Goal: Use online tool/utility: Utilize a website feature to perform a specific function

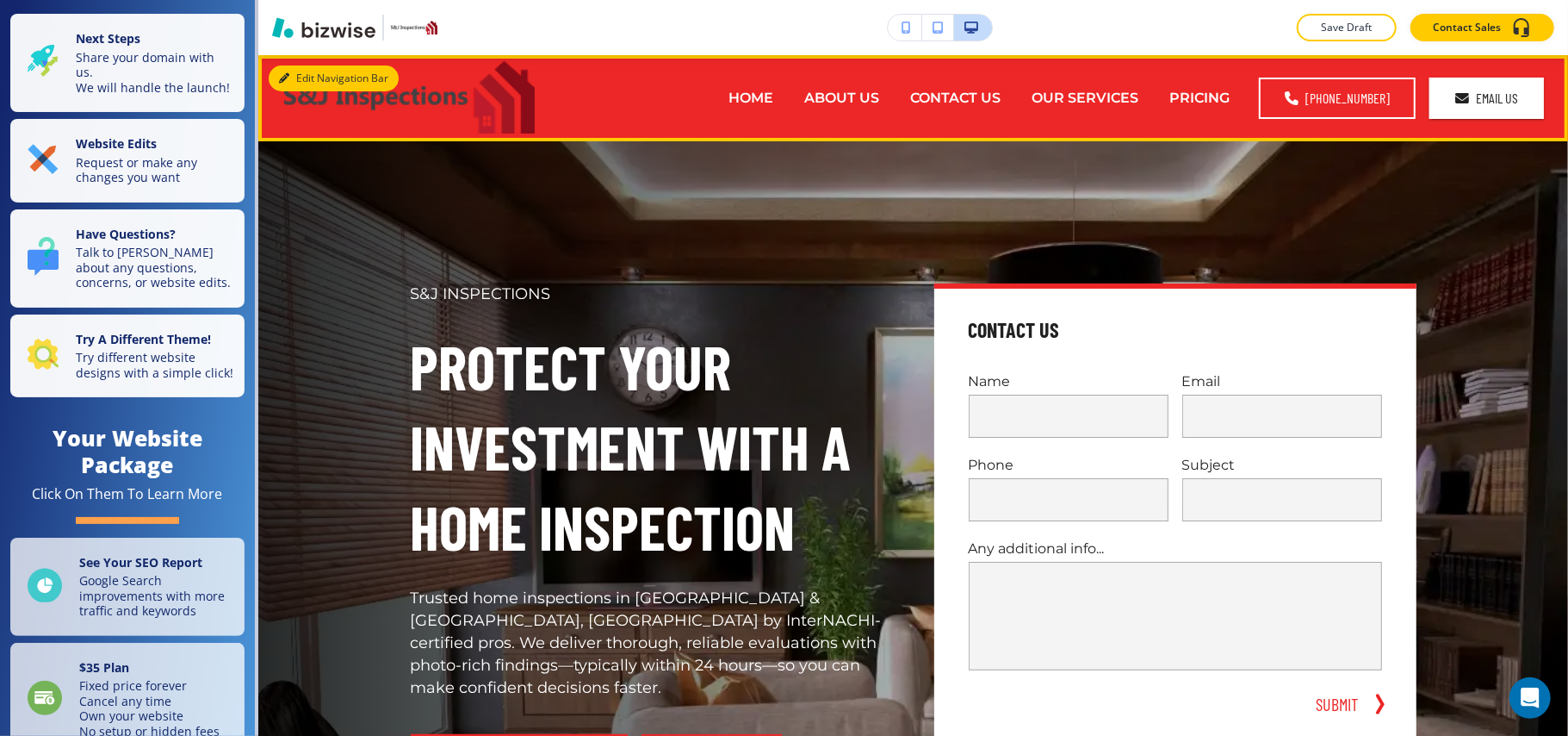
click at [291, 69] on button "Edit Navigation Bar" at bounding box center [334, 78] width 130 height 25
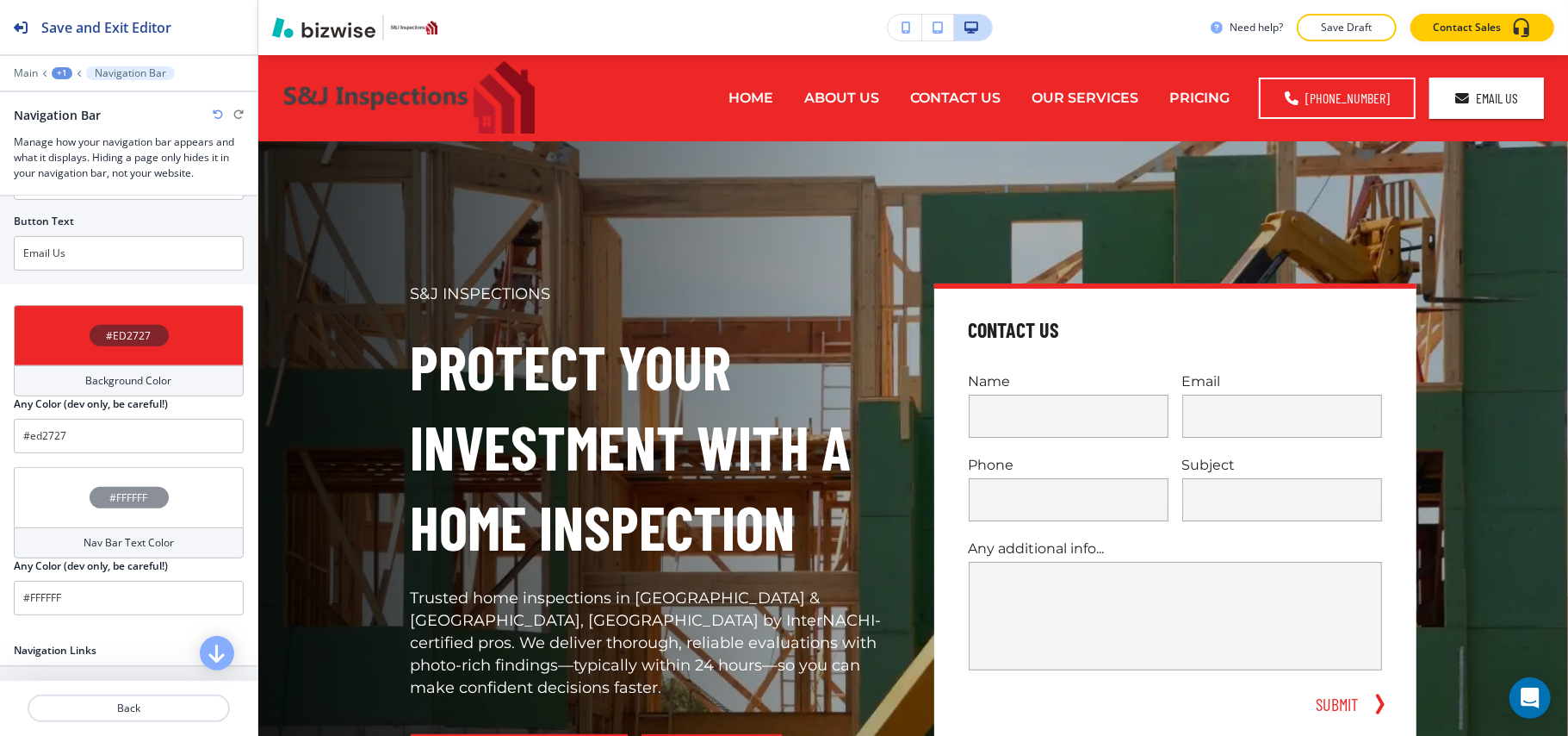
click at [53, 339] on div "#ED2727" at bounding box center [129, 335] width 230 height 61
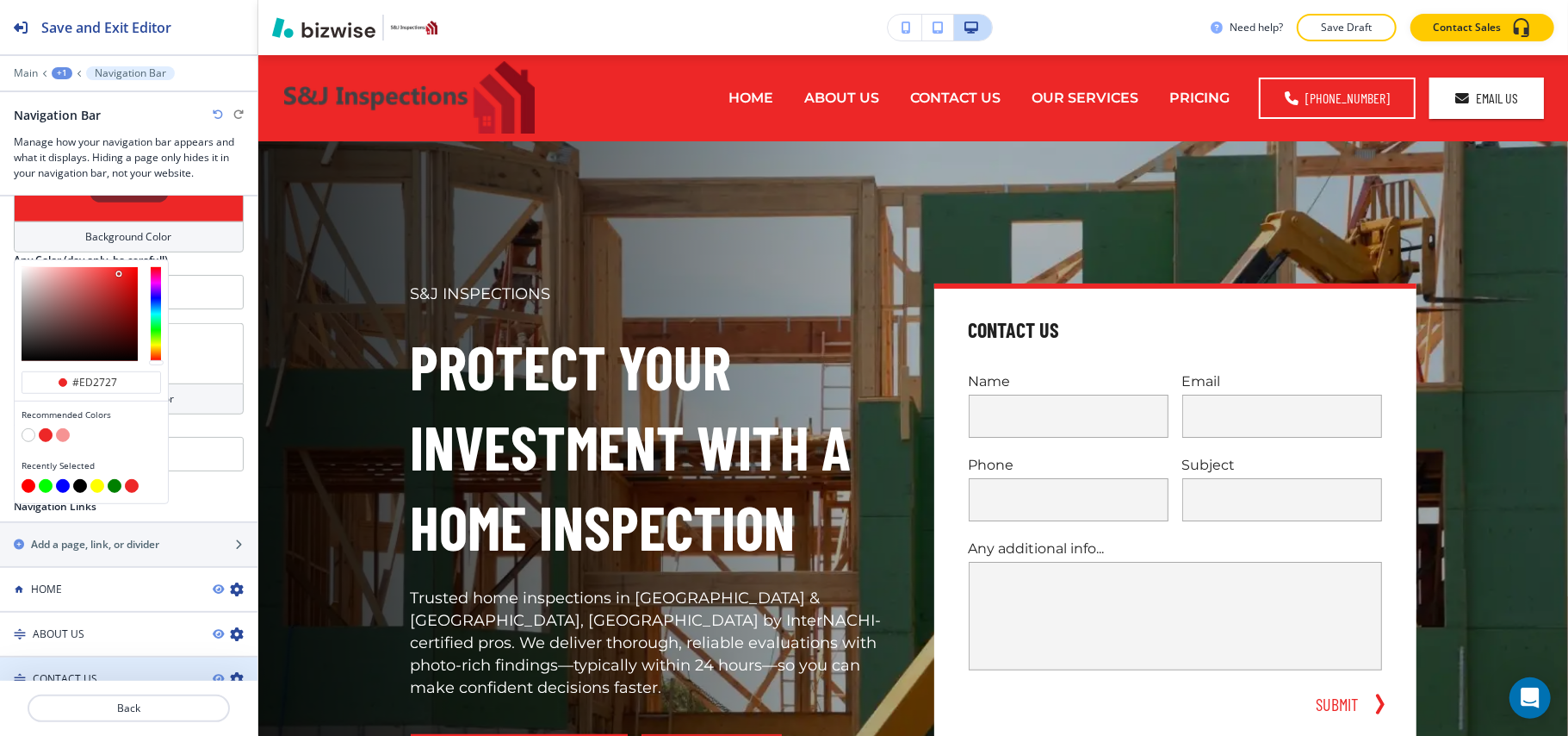
scroll to position [884, 0]
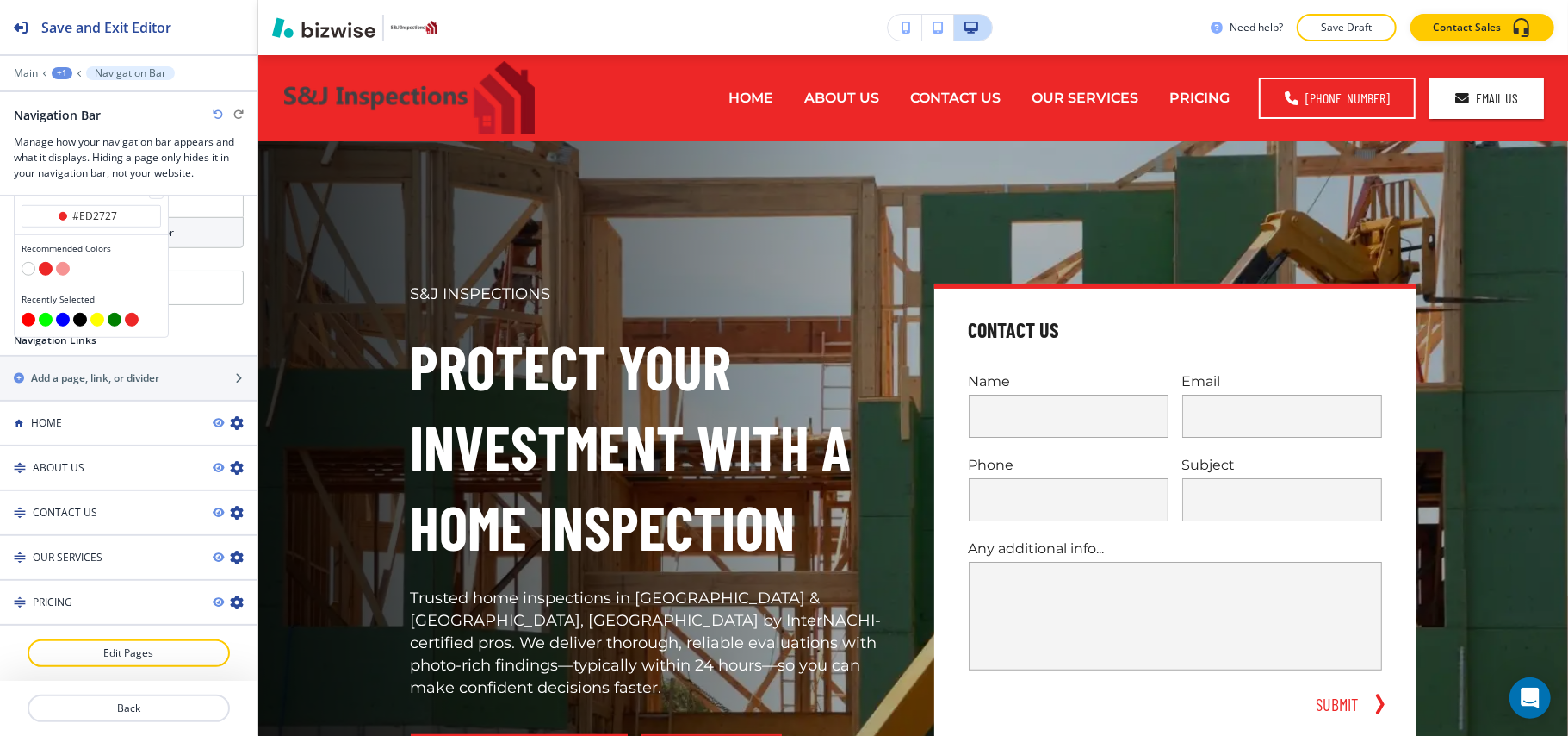
click at [19, 263] on div "Recommended Colors" at bounding box center [91, 261] width 154 height 51
click at [24, 271] on button "button" at bounding box center [29, 269] width 14 height 14
type input "#FFFFFF"
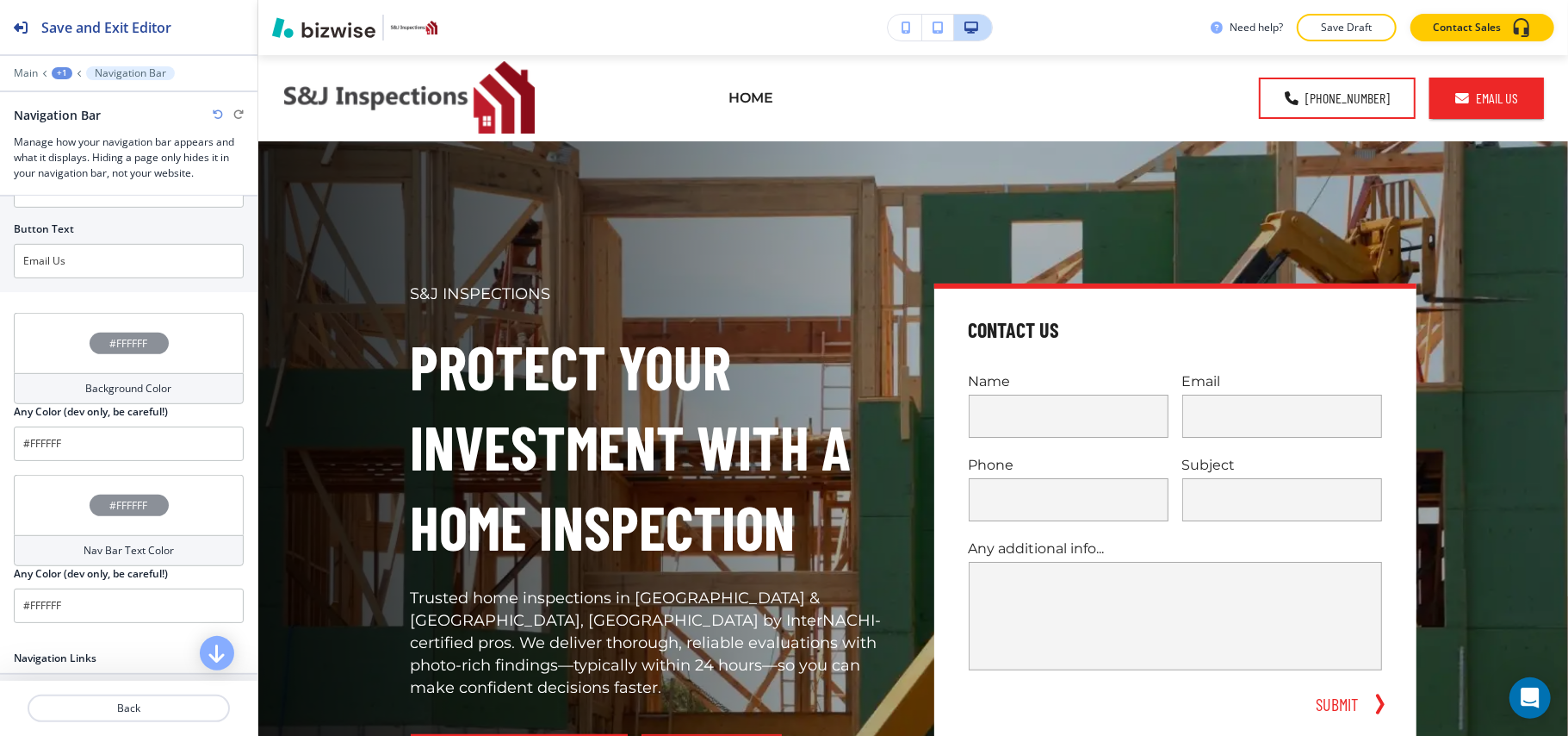
scroll to position [539, 0]
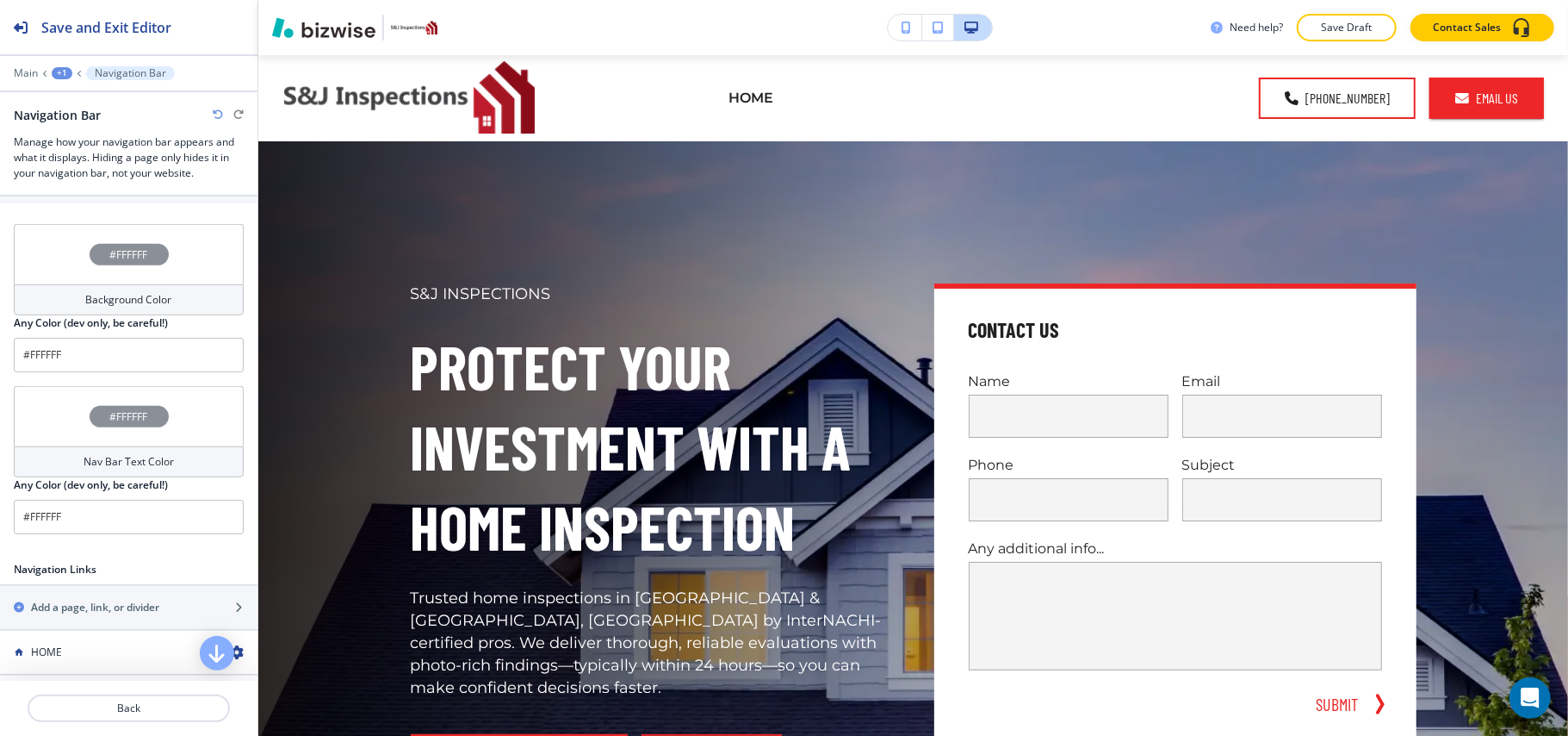
click at [42, 405] on div "#FFFFFF" at bounding box center [129, 415] width 230 height 61
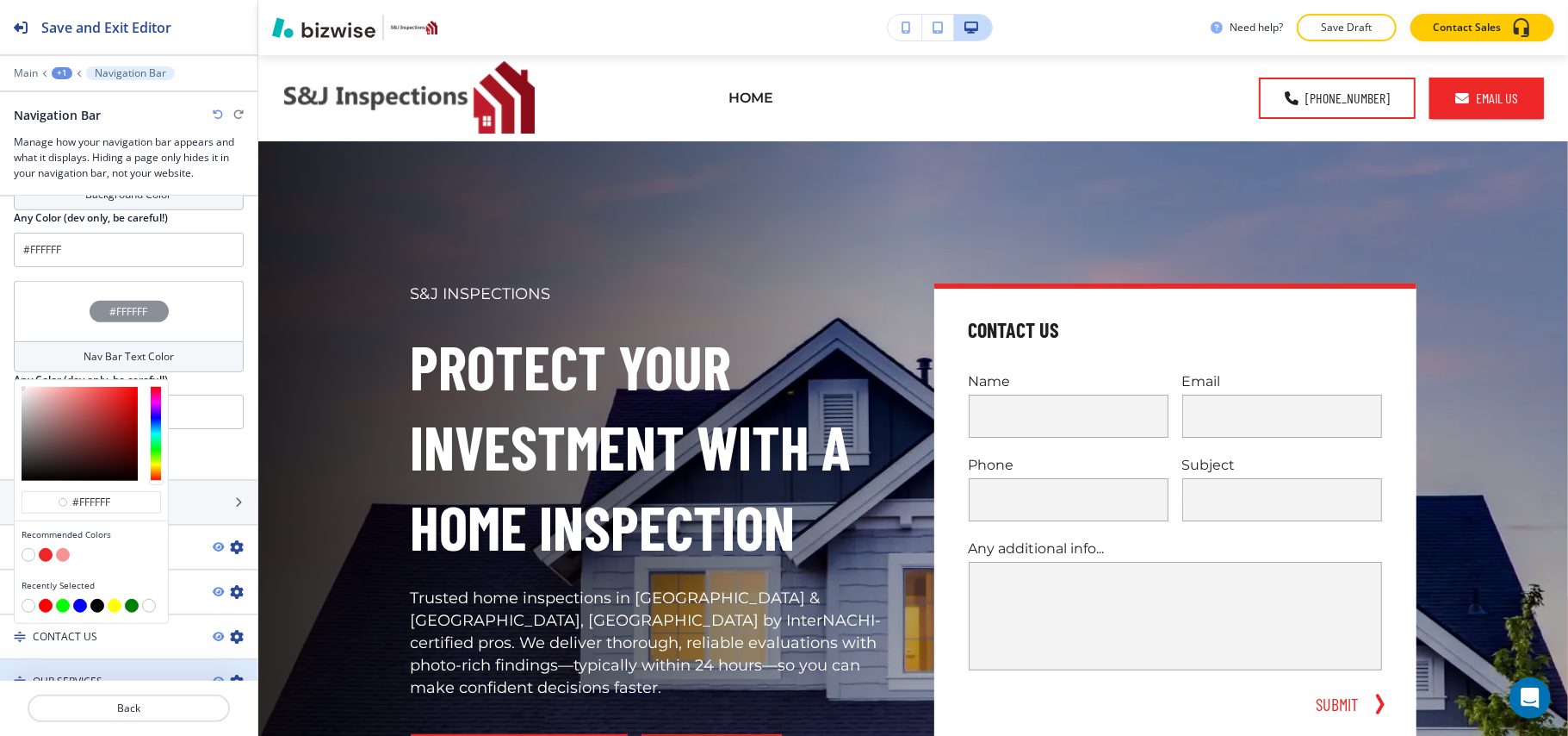
scroll to position [884, 0]
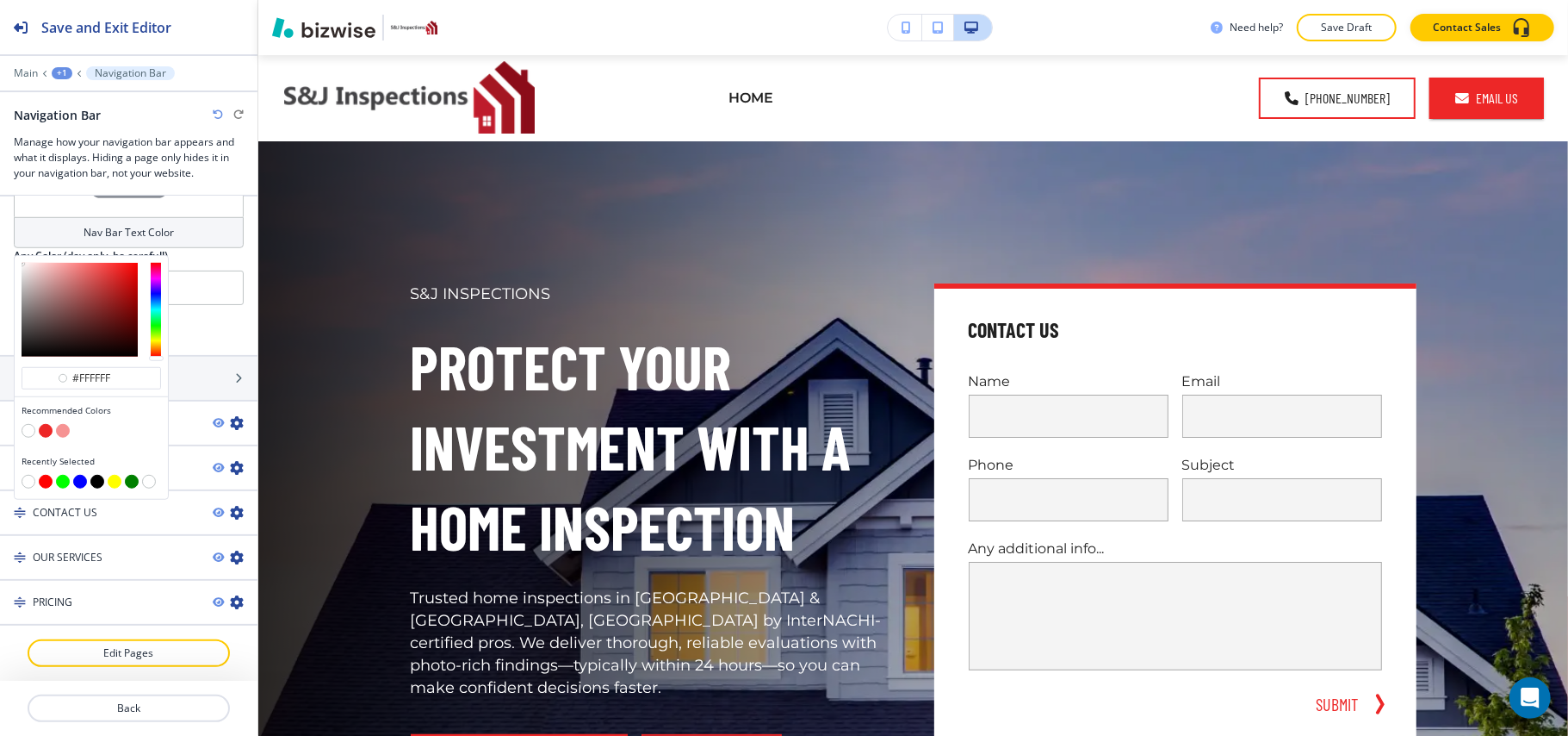
click at [95, 483] on button "button" at bounding box center [97, 481] width 14 height 14
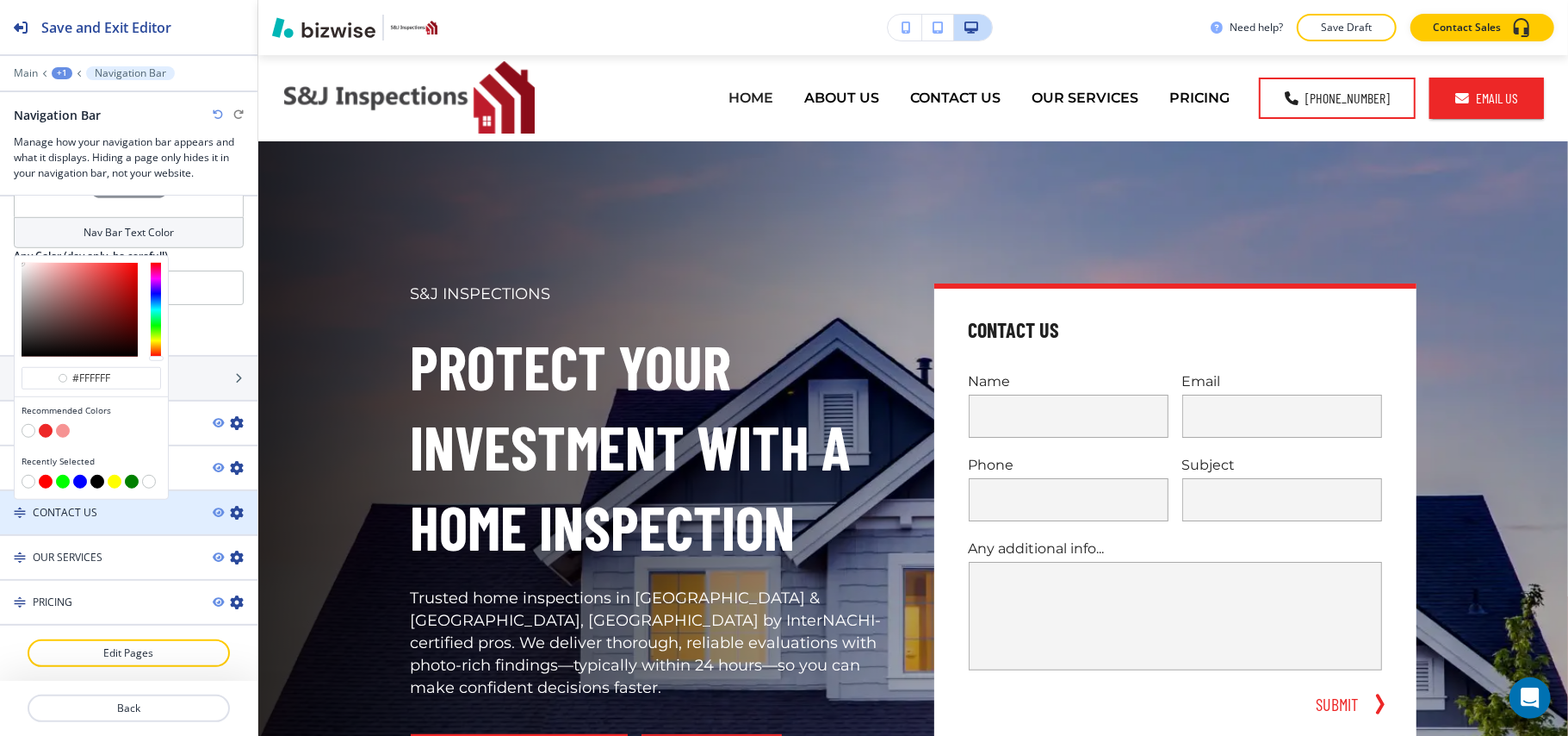
type input "#000000"
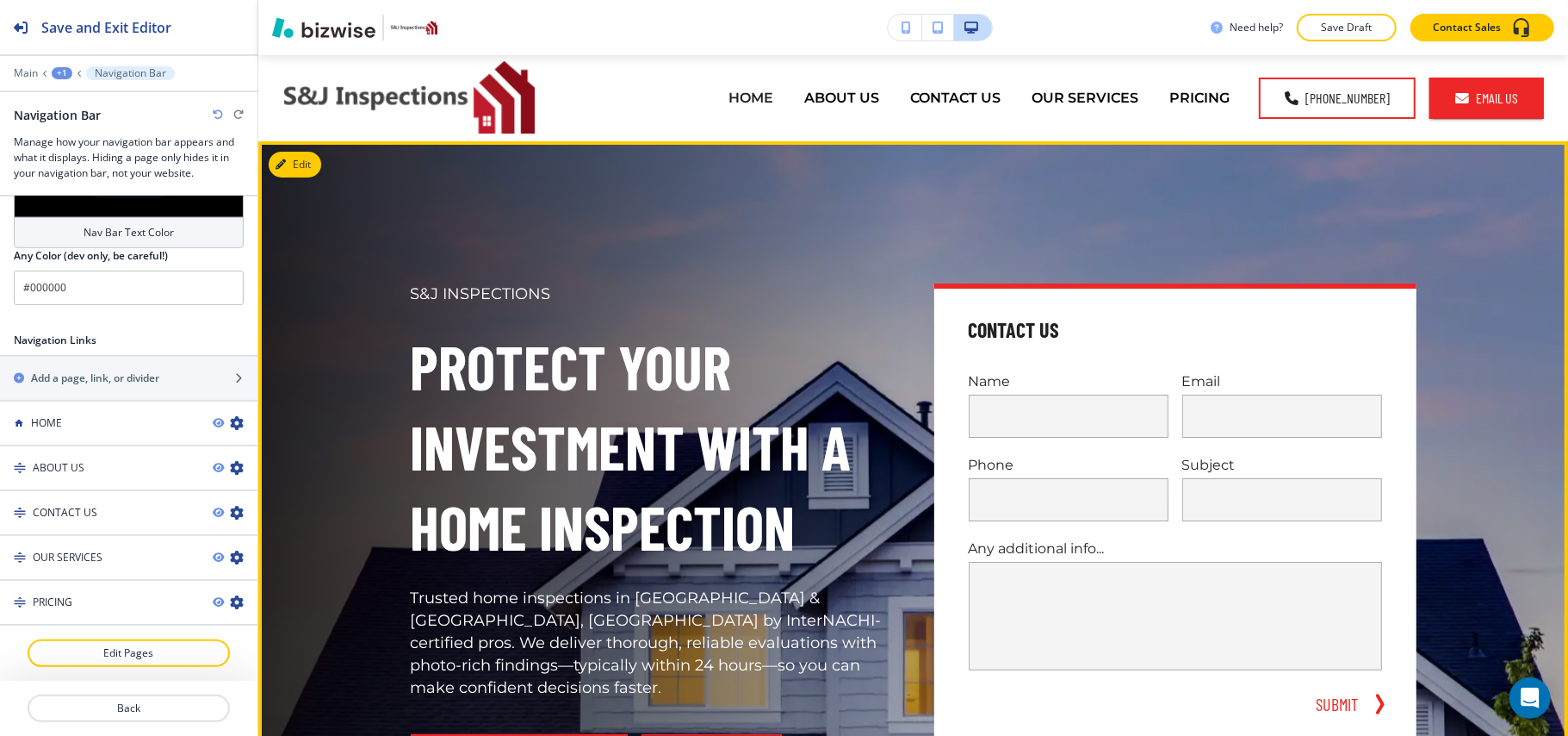
scroll to position [344, 0]
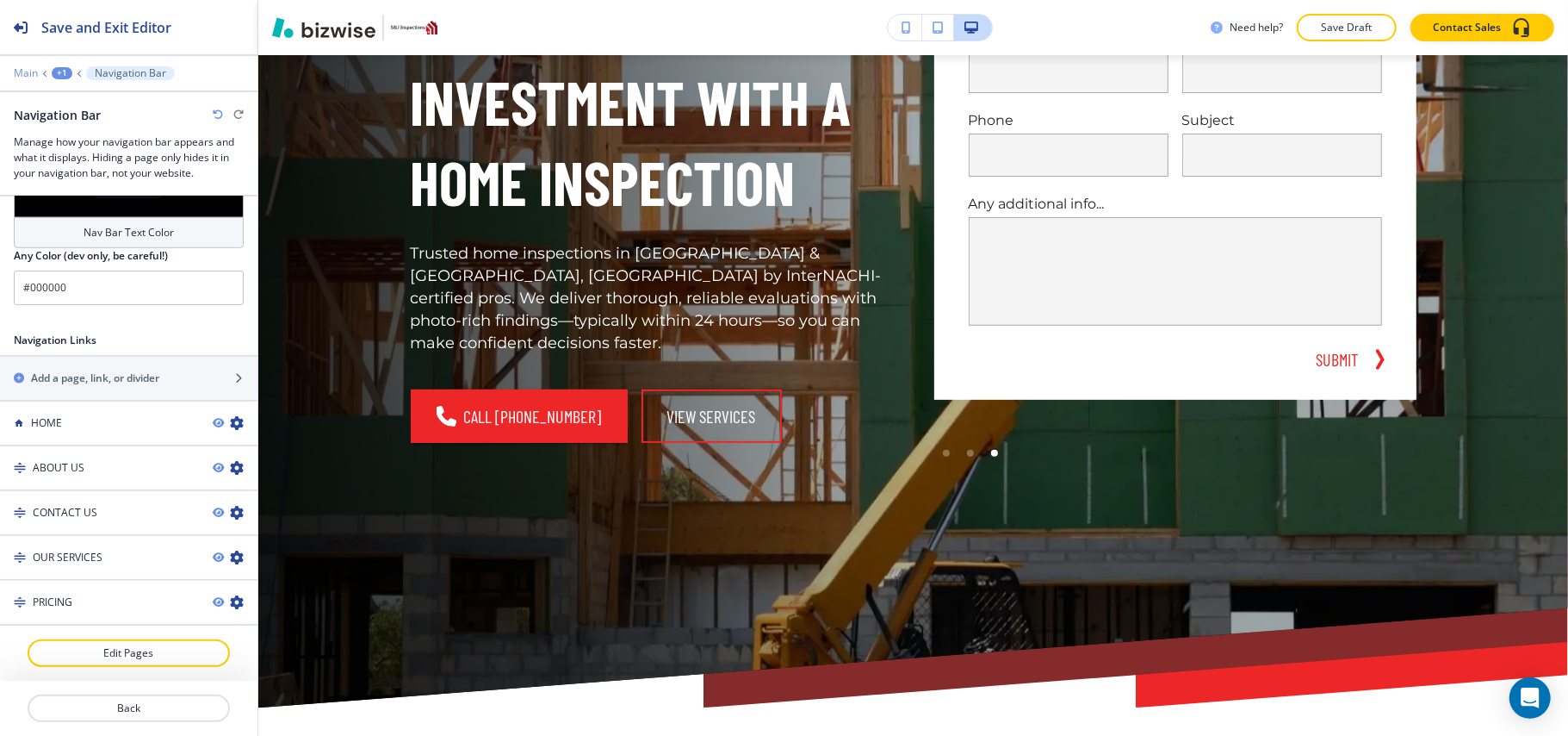
click at [22, 73] on p "Main" at bounding box center [25, 74] width 24 height 12
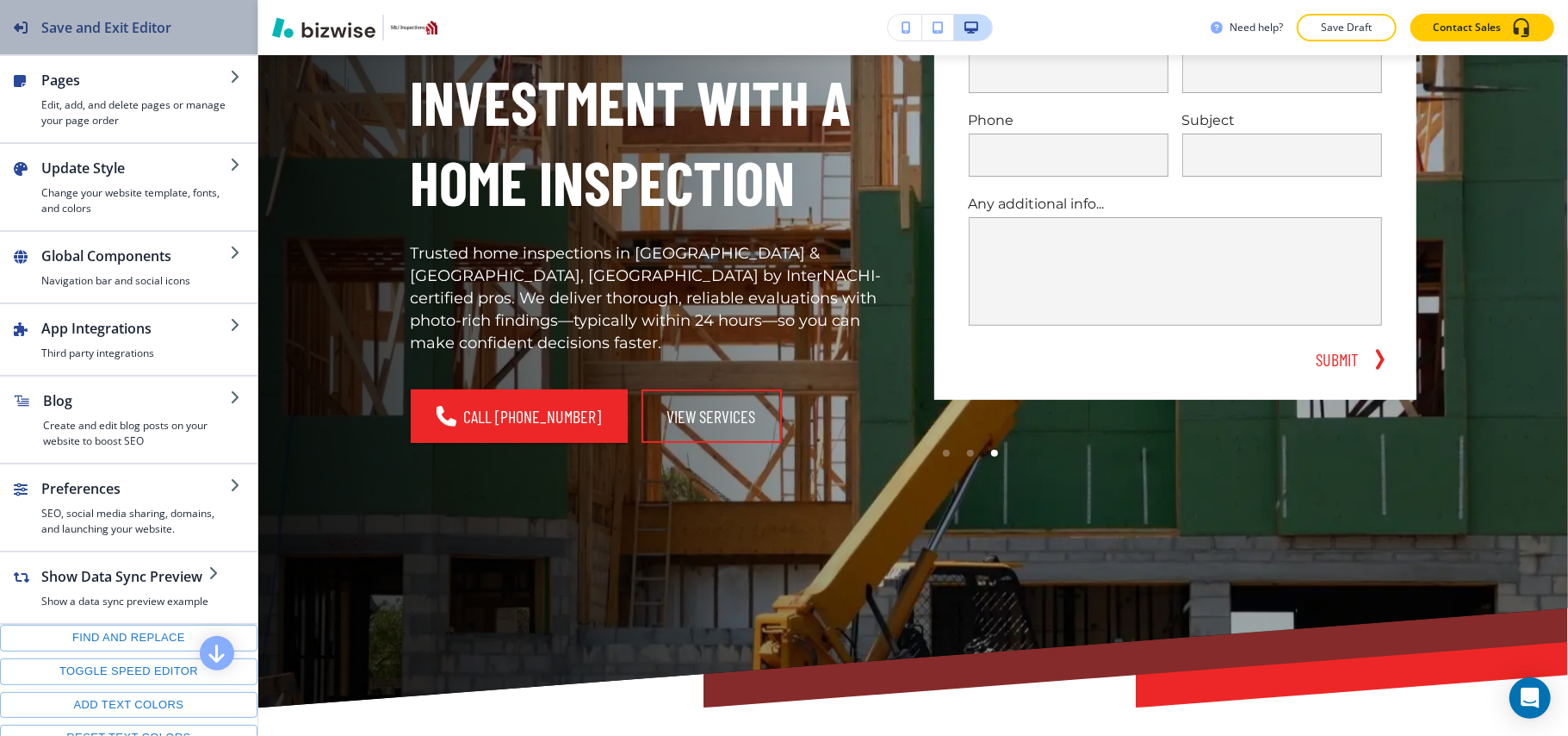
click at [64, 36] on h2 "Save and Exit Editor" at bounding box center [106, 28] width 130 height 21
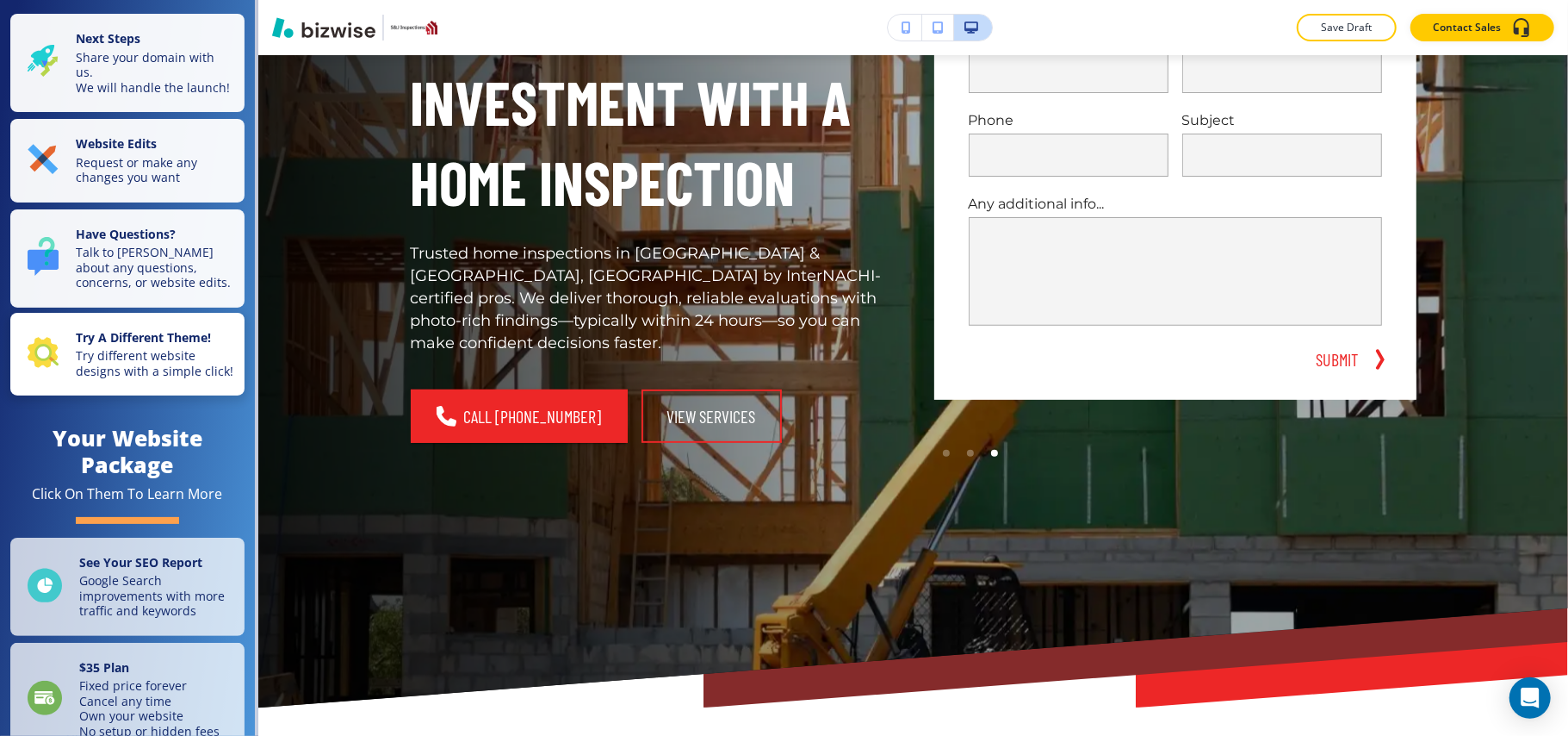
click at [121, 379] on p "Try different website designs with a simple click!" at bounding box center [155, 363] width 158 height 30
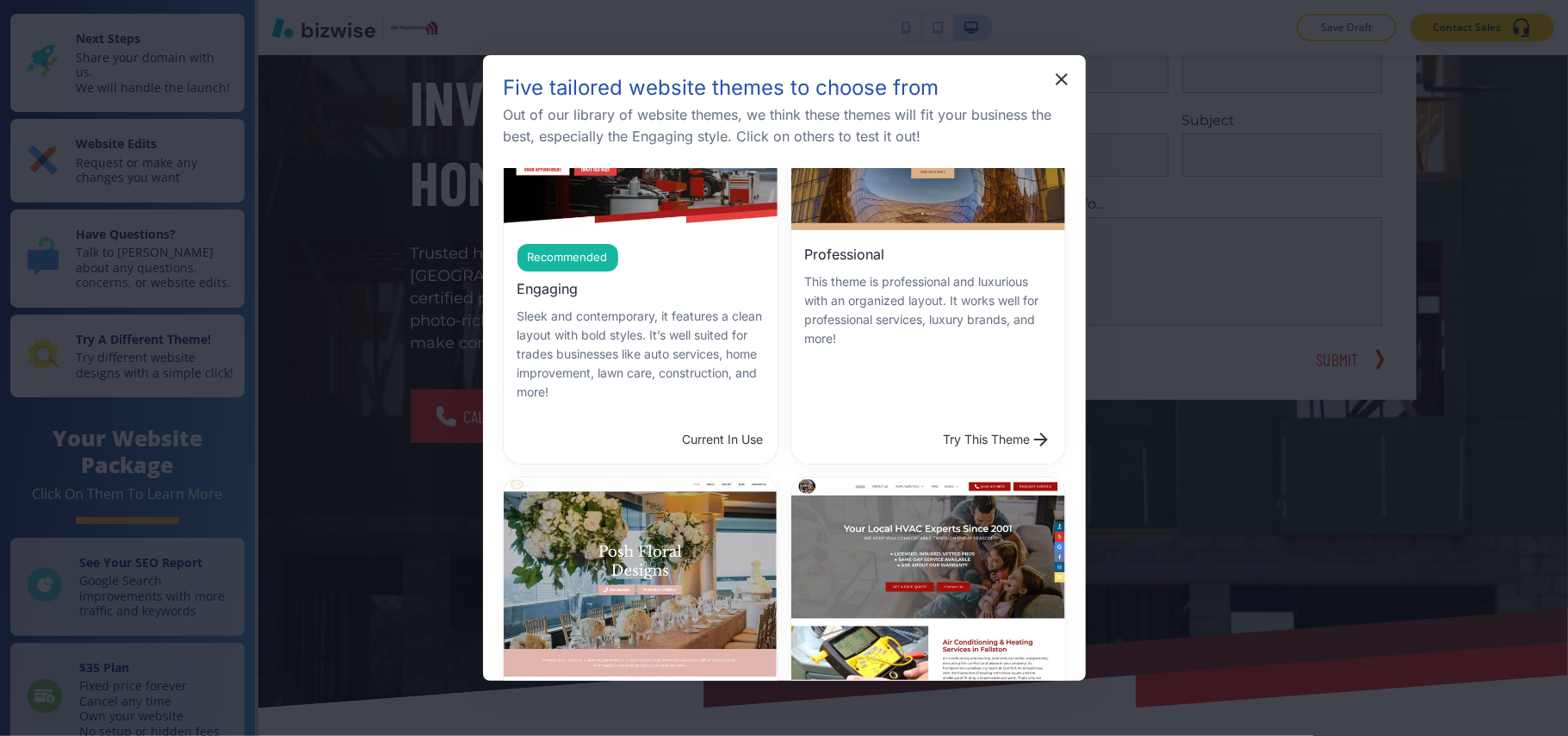
scroll to position [114, 0]
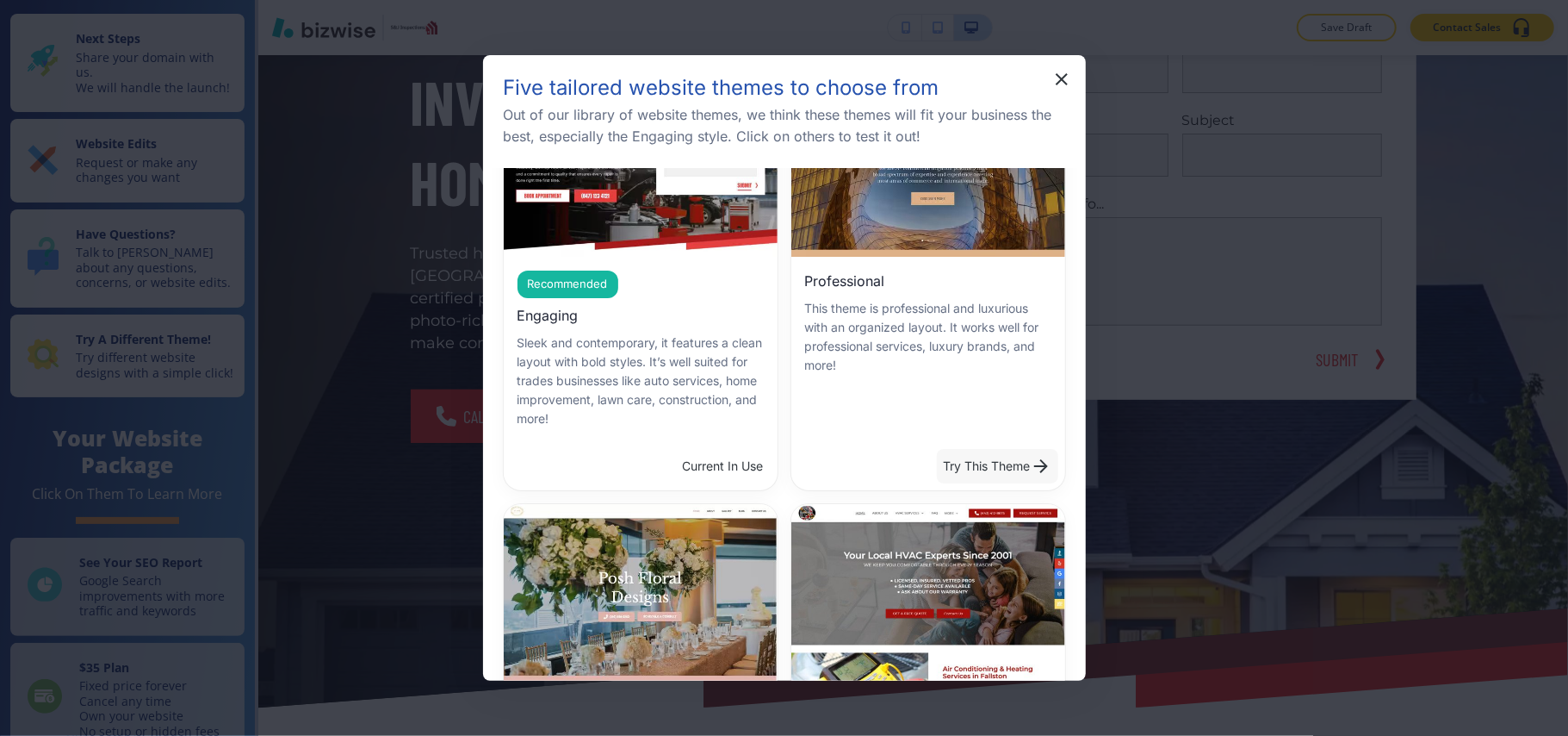
click at [966, 459] on button "Try This Theme" at bounding box center [997, 465] width 121 height 34
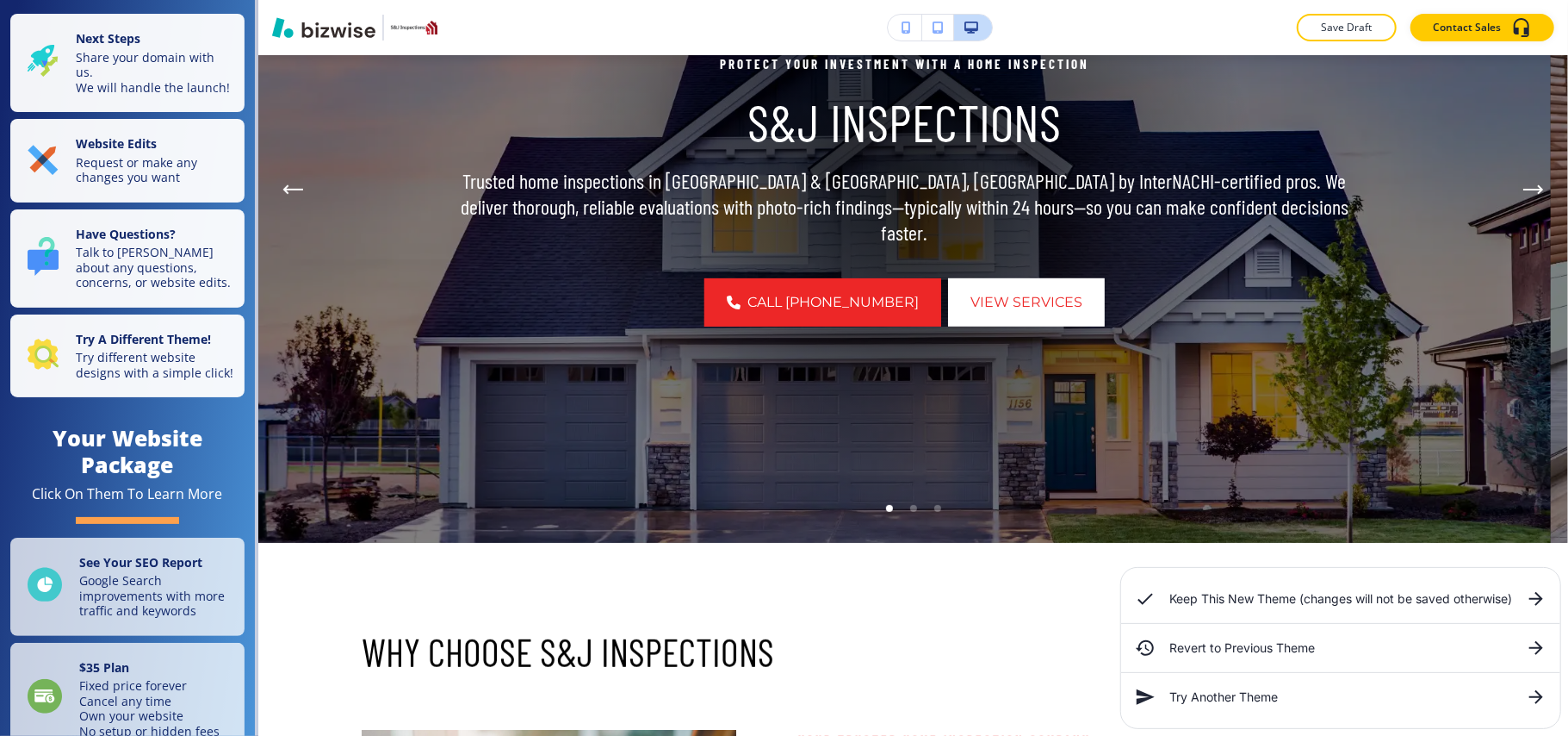
scroll to position [0, 0]
